Goal: Task Accomplishment & Management: Manage account settings

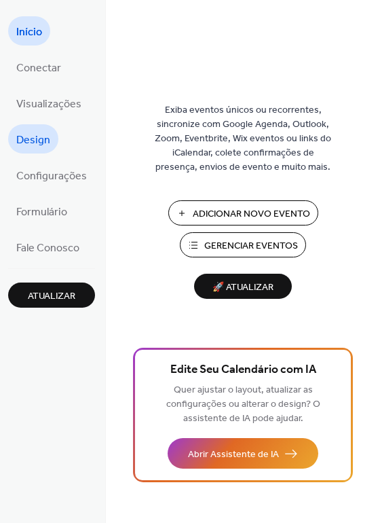
click at [44, 148] on span "Design" at bounding box center [33, 140] width 34 height 21
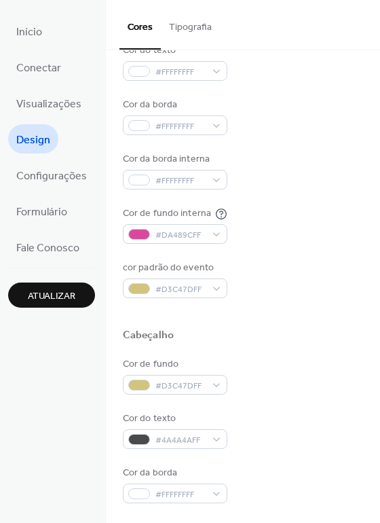
scroll to position [204, 0]
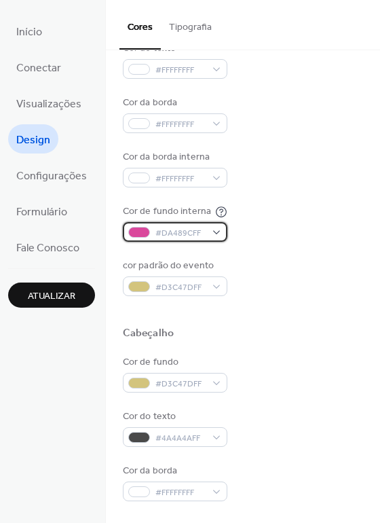
click at [215, 233] on div "#DA489CFF" at bounding box center [175, 232] width 105 height 20
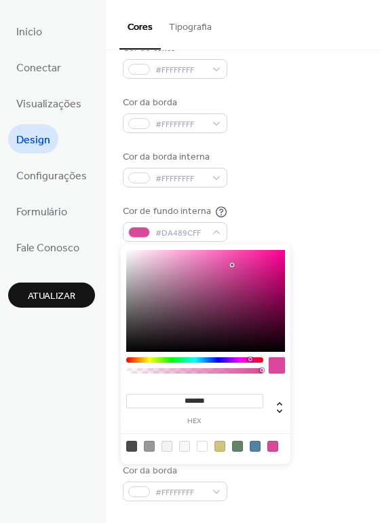
click at [238, 445] on div at bounding box center [237, 446] width 11 height 11
type input "*******"
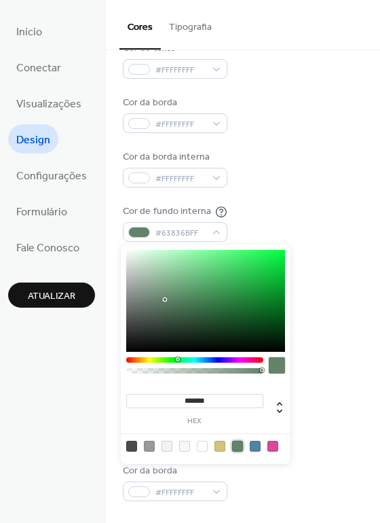
click at [333, 291] on div "cor padrão do evento #D3C47DFF" at bounding box center [243, 277] width 240 height 37
